Goal: Task Accomplishment & Management: Manage account settings

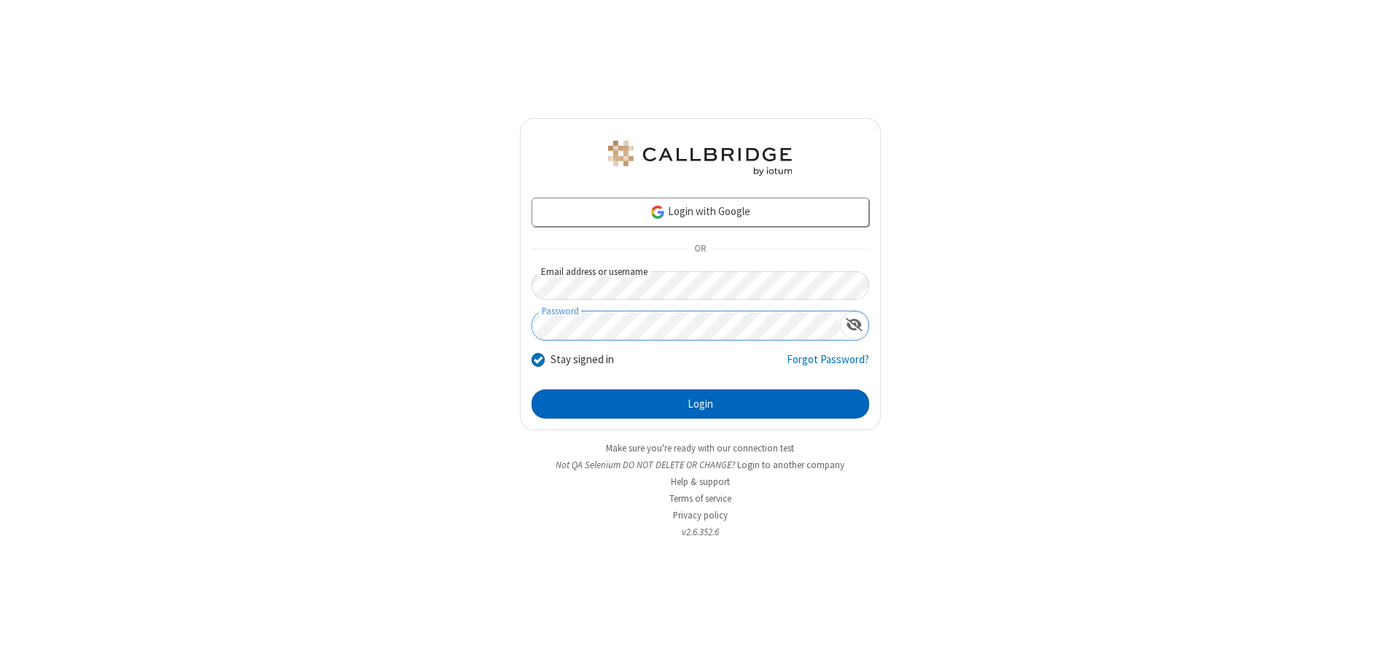
click at [700, 404] on button "Login" at bounding box center [701, 403] width 338 height 29
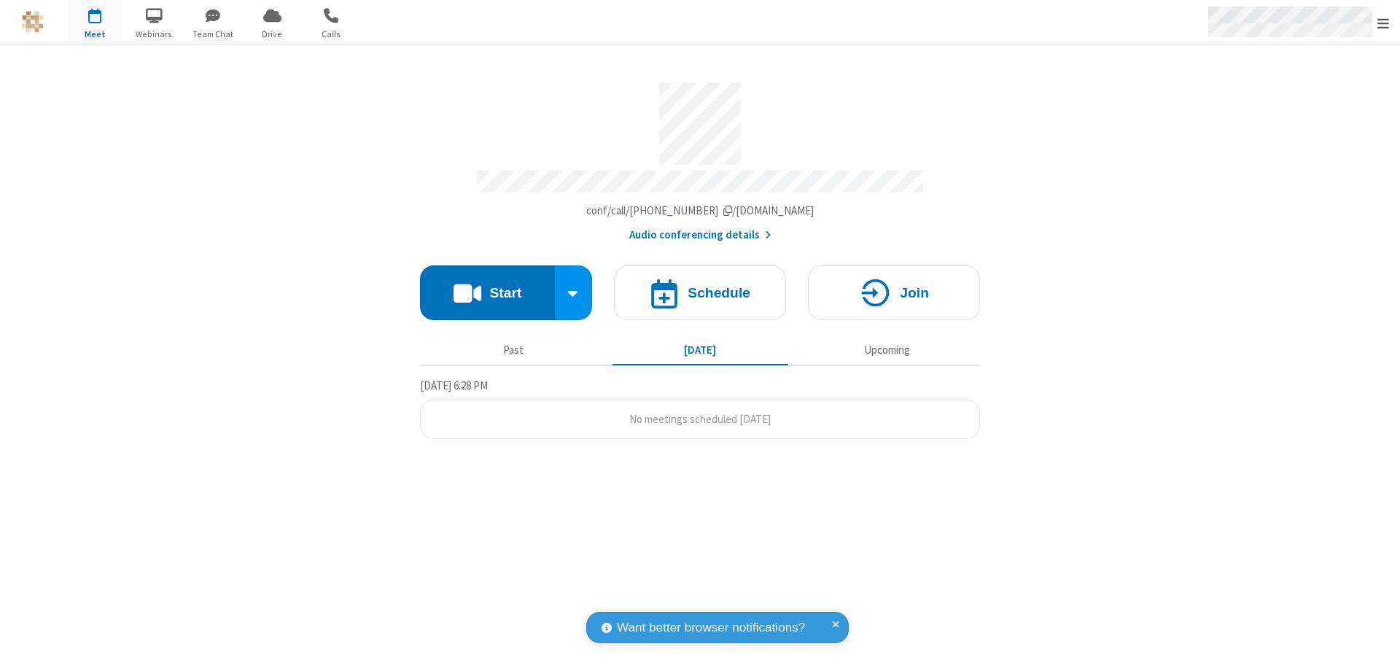
click at [1383, 23] on span "Open menu" at bounding box center [1383, 23] width 12 height 15
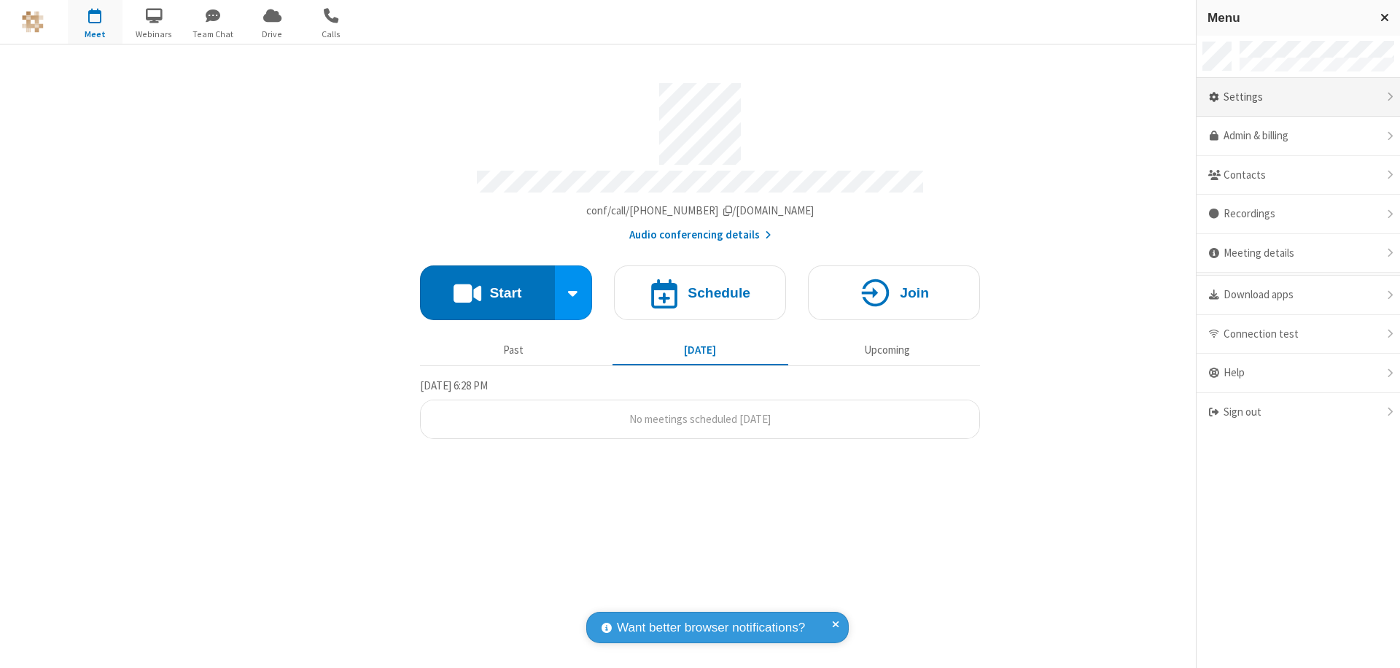
click at [1298, 97] on div "Settings" at bounding box center [1297, 97] width 203 height 39
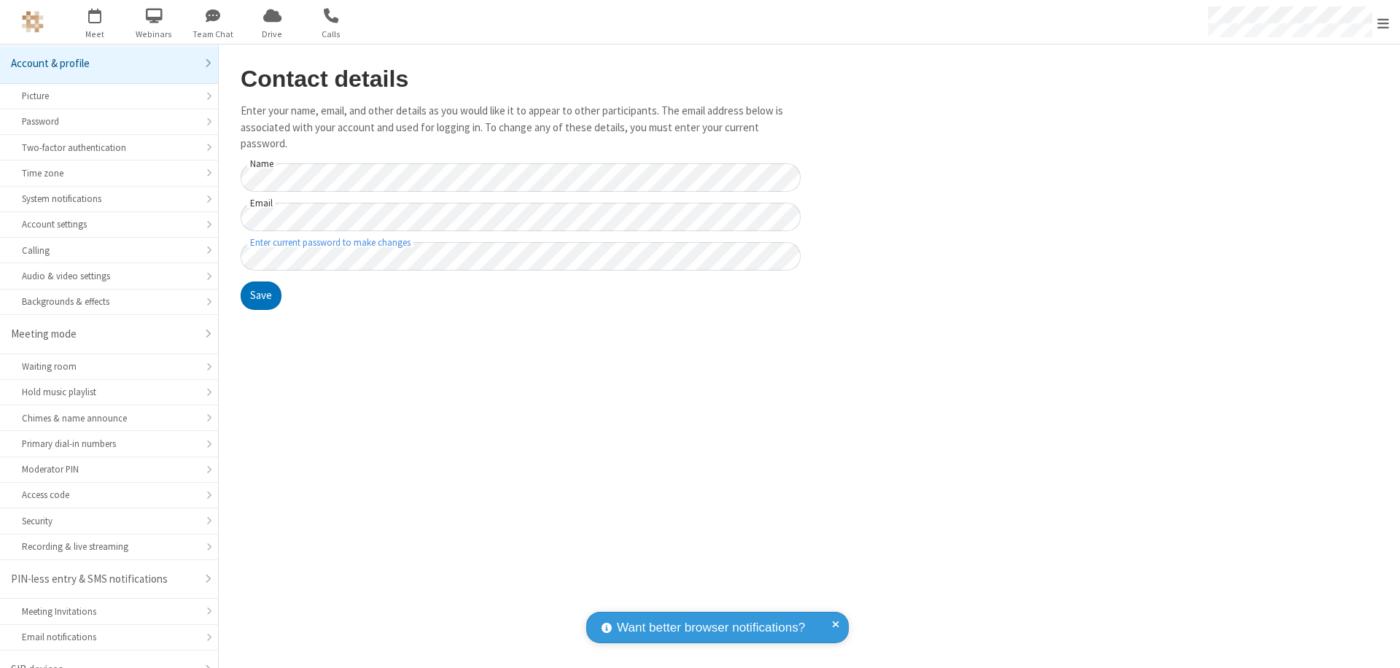
scroll to position [20, 0]
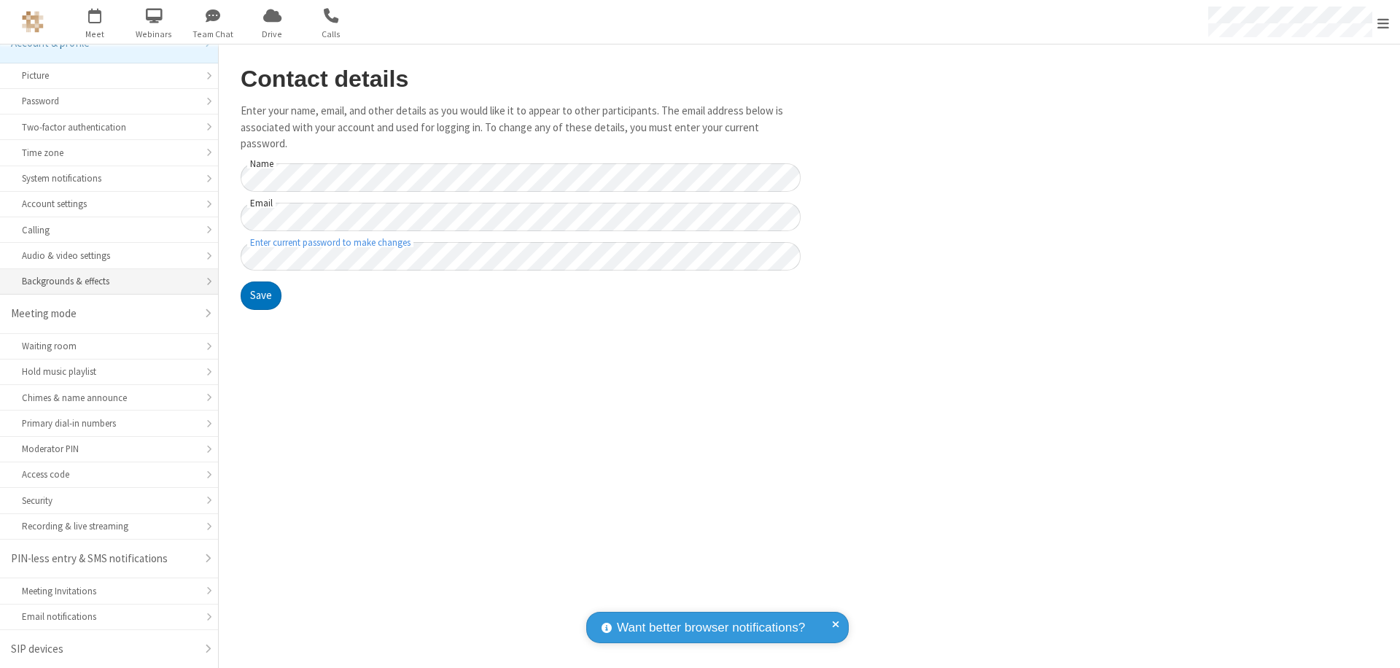
click at [104, 281] on div "Backgrounds & effects" at bounding box center [109, 281] width 174 height 14
